Goal: Navigation & Orientation: Find specific page/section

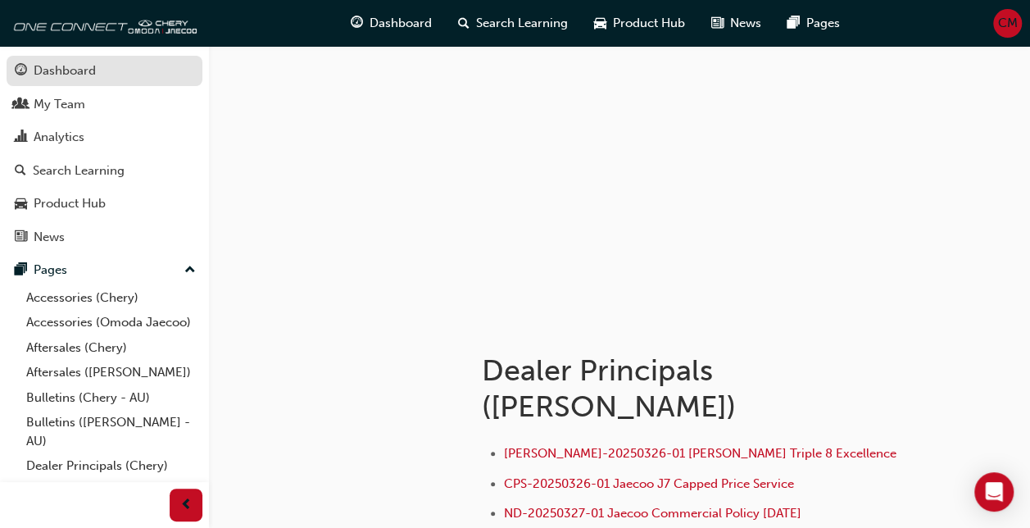
click at [86, 75] on div "Dashboard" at bounding box center [65, 70] width 62 height 19
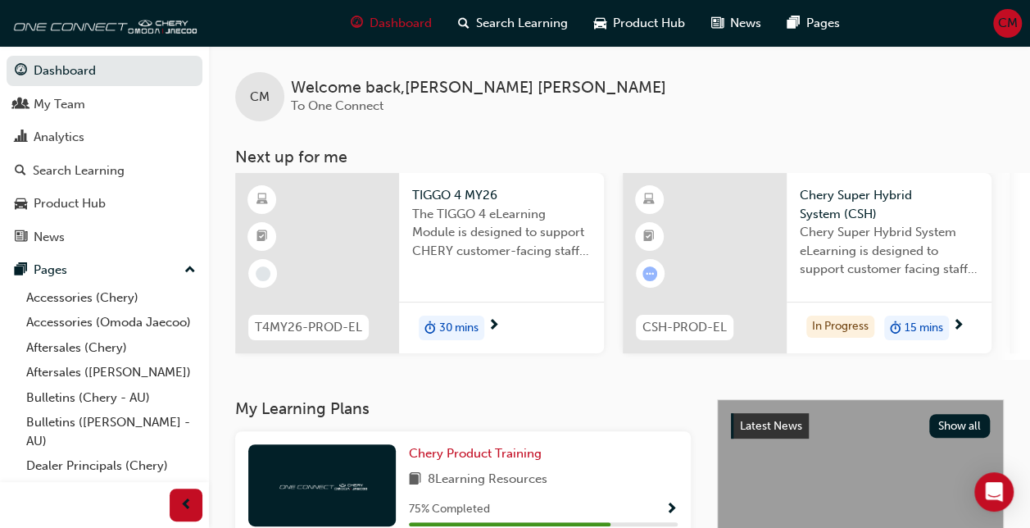
scroll to position [152, 0]
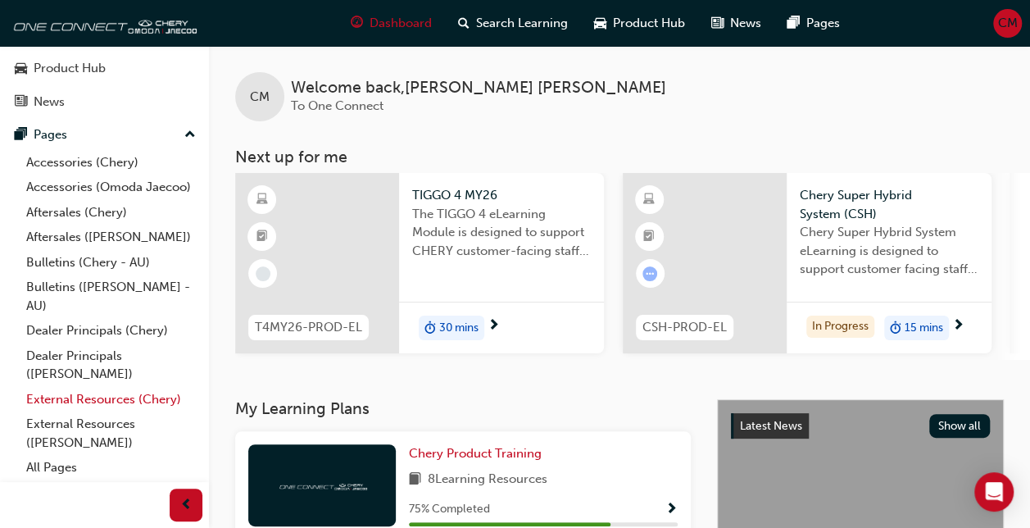
click at [76, 401] on link "External Resources (Chery)" at bounding box center [111, 399] width 183 height 25
